Goal: Check status: Check status

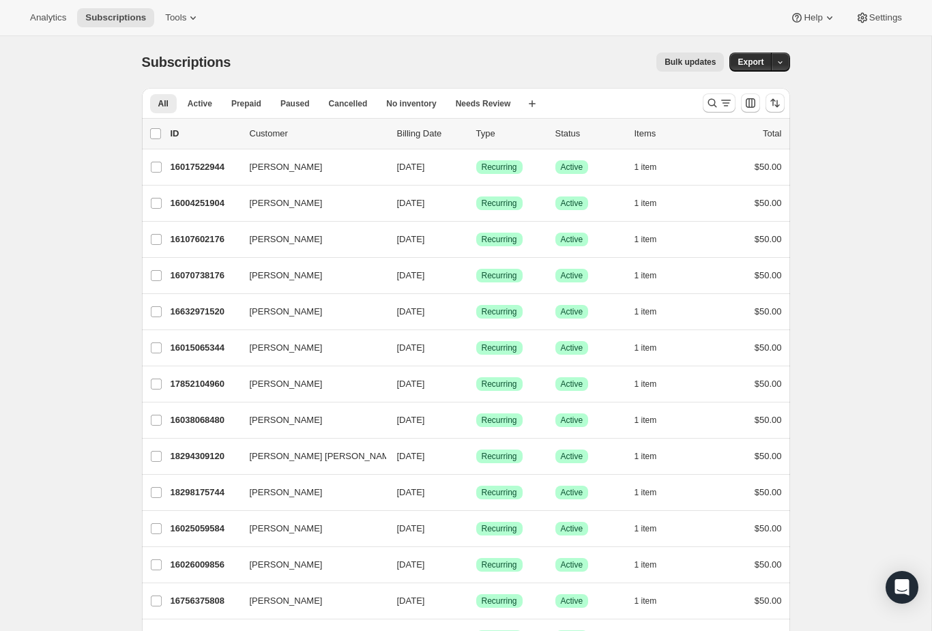
click at [704, 108] on button "Search and filter results" at bounding box center [719, 102] width 33 height 19
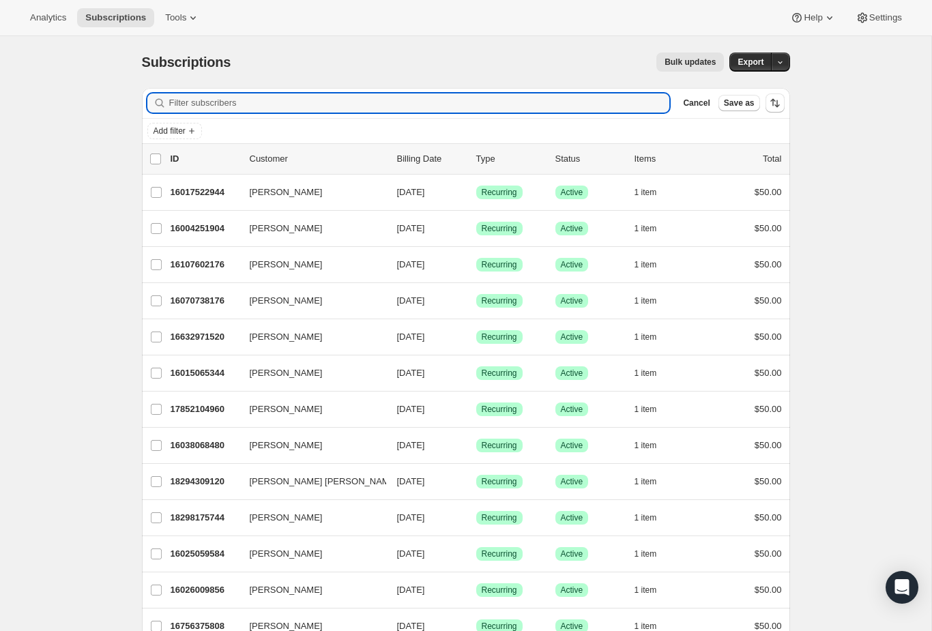
click at [495, 124] on div "Add filter" at bounding box center [465, 131] width 637 height 16
click at [526, 106] on input "Filter subscribers" at bounding box center [419, 102] width 501 height 19
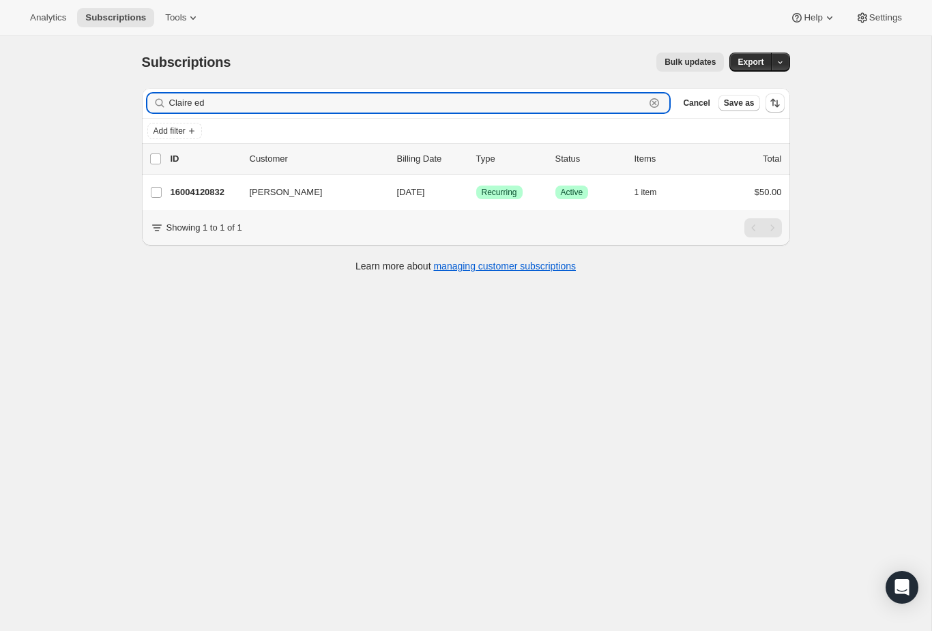
type input "Claire ed"
click at [225, 187] on p "16004120832" at bounding box center [205, 193] width 68 height 14
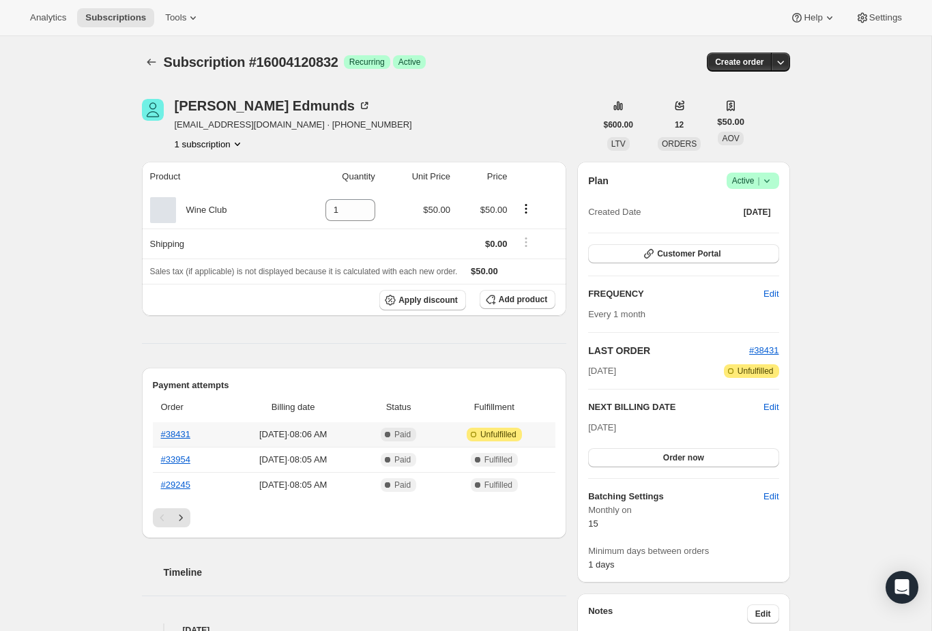
click at [166, 429] on link "#38431" at bounding box center [175, 434] width 29 height 10
